Goal: Book appointment/travel/reservation

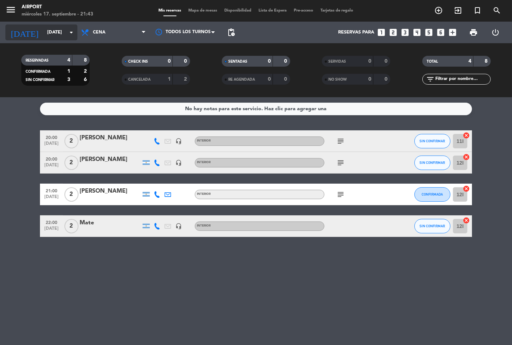
click at [65, 33] on input "[DATE]" at bounding box center [75, 32] width 63 height 13
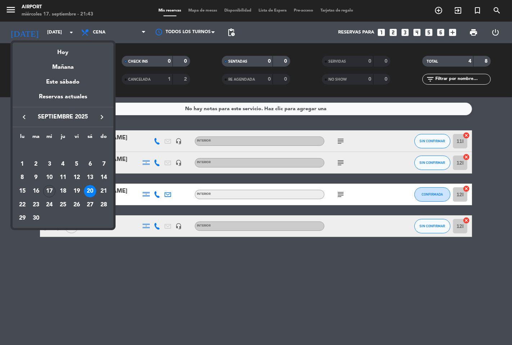
click at [92, 193] on div "20" at bounding box center [90, 191] width 12 height 12
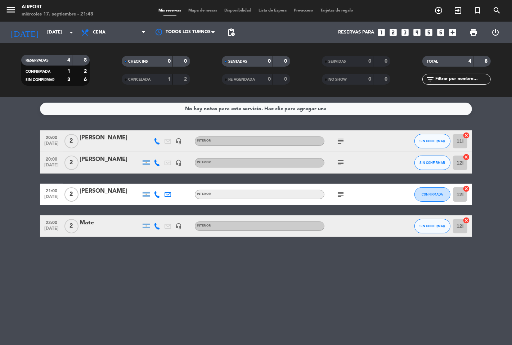
click at [340, 192] on icon "subject" at bounding box center [340, 194] width 9 height 9
click at [340, 161] on icon "subject" at bounding box center [340, 163] width 9 height 9
click at [44, 23] on div "[DATE] [DATE] arrow_drop_down" at bounding box center [41, 33] width 72 height 22
click at [46, 35] on input "[DATE]" at bounding box center [75, 32] width 63 height 13
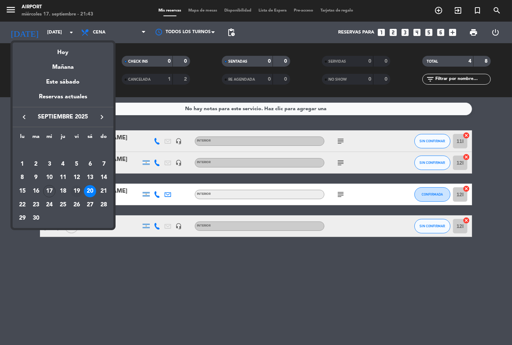
click at [76, 191] on div "19" at bounding box center [77, 191] width 12 height 12
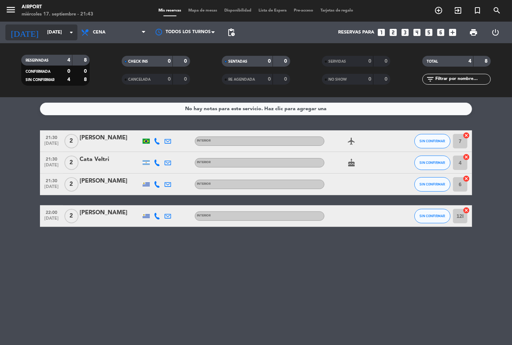
click at [58, 33] on input "[DATE]" at bounding box center [75, 32] width 63 height 13
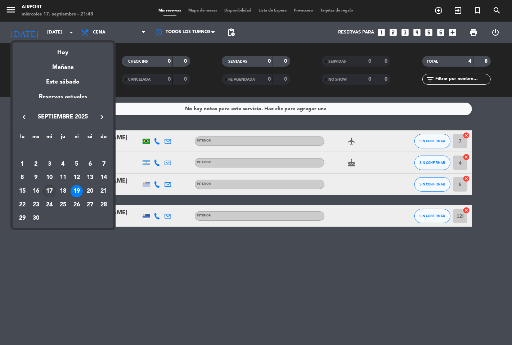
click at [49, 192] on div "17" at bounding box center [49, 191] width 12 height 12
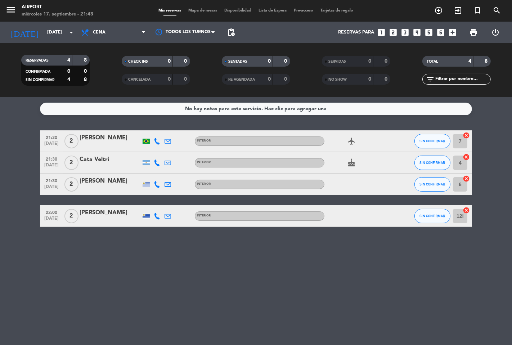
type input "[DATE]"
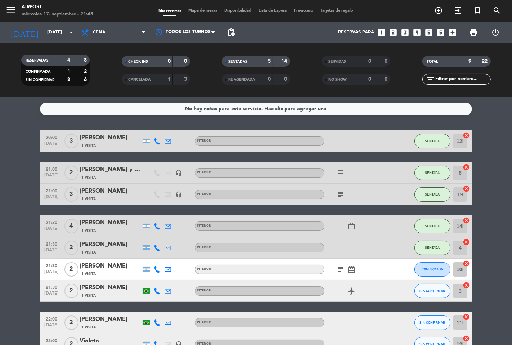
scroll to position [40, 0]
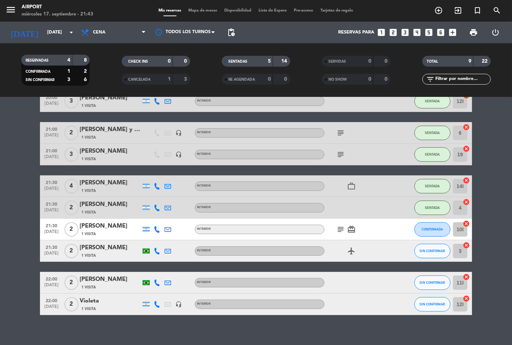
click at [338, 227] on icon "subject" at bounding box center [340, 229] width 9 height 9
click at [24, 275] on bookings-row "20:00 [DATE] 3 [PERSON_NAME] 1 Visita INTERIOR SENTADA 12I cancel 21:00 [DATE] …" at bounding box center [256, 202] width 512 height 225
